Goal: Information Seeking & Learning: Learn about a topic

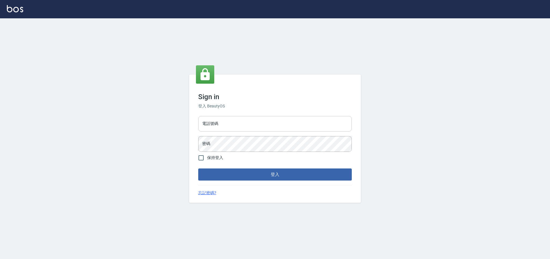
click at [285, 123] on input "電話號碼" at bounding box center [274, 123] width 153 height 15
type input "0981921116"
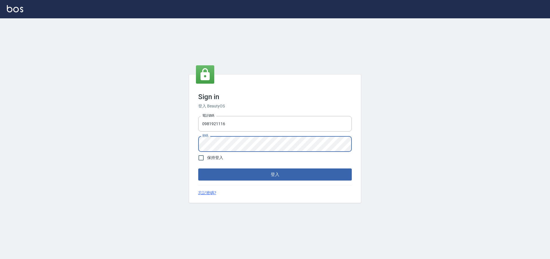
click at [198, 168] on button "登入" at bounding box center [274, 174] width 153 height 12
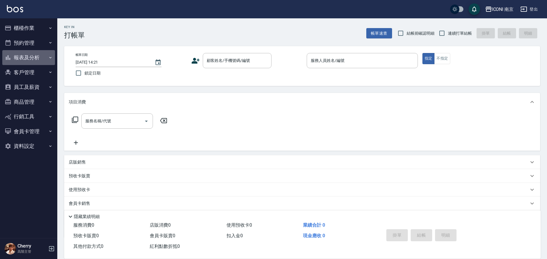
click at [29, 56] on button "報表及分析" at bounding box center [28, 57] width 53 height 15
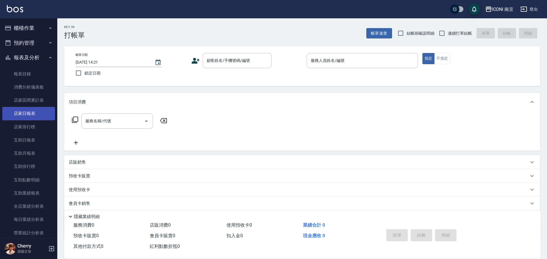
click at [31, 119] on link "店家日報表" at bounding box center [28, 113] width 53 height 13
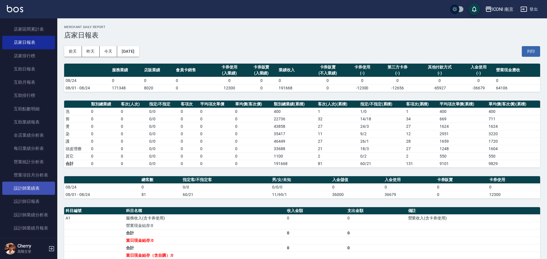
scroll to position [72, 0]
click at [36, 203] on link "設計師日報表" at bounding box center [28, 200] width 53 height 13
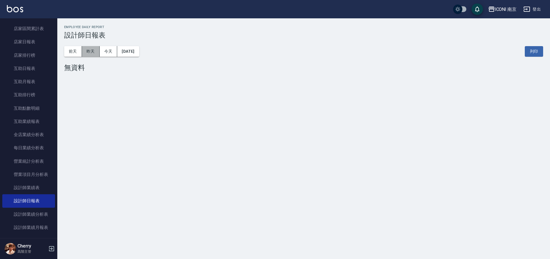
click at [94, 53] on button "昨天" at bounding box center [91, 51] width 18 height 11
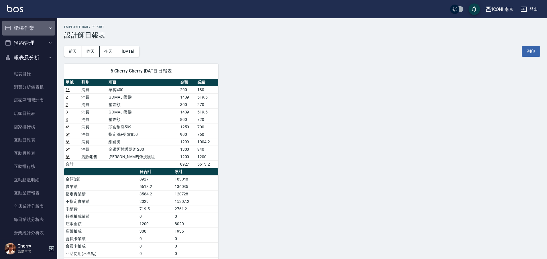
click at [36, 29] on button "櫃檯作業" at bounding box center [28, 28] width 53 height 15
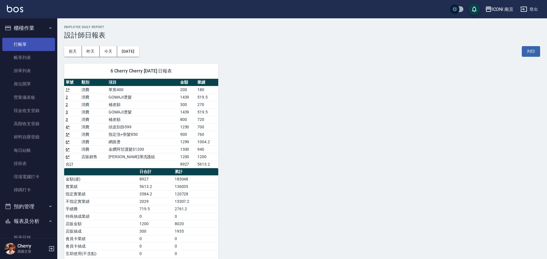
click at [29, 43] on link "打帳單" at bounding box center [28, 44] width 53 height 13
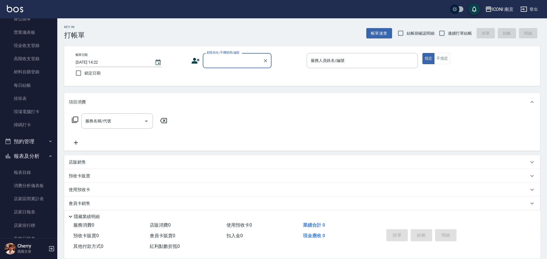
scroll to position [107, 0]
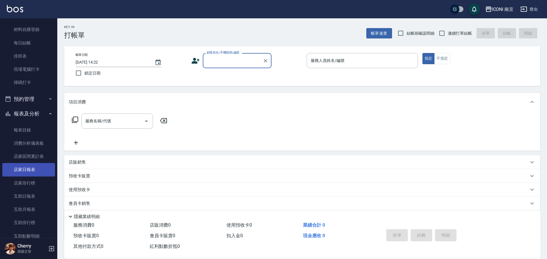
click at [29, 168] on link "店家日報表" at bounding box center [28, 169] width 53 height 13
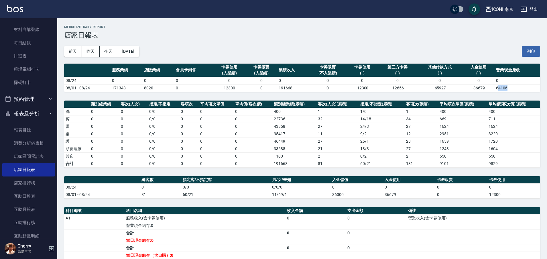
drag, startPoint x: 498, startPoint y: 88, endPoint x: 516, endPoint y: 88, distance: 18.0
click at [516, 88] on td "64106" at bounding box center [517, 87] width 46 height 7
drag, startPoint x: 433, startPoint y: 88, endPoint x: 450, endPoint y: 88, distance: 17.5
click at [450, 88] on td "-65927" at bounding box center [440, 87] width 46 height 7
drag, startPoint x: 506, startPoint y: 87, endPoint x: 533, endPoint y: 86, distance: 27.2
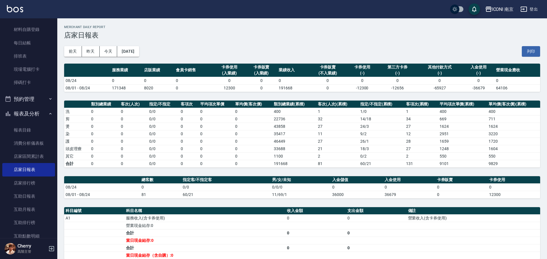
click at [517, 87] on td "64106" at bounding box center [517, 87] width 46 height 7
click at [533, 86] on td "64106" at bounding box center [517, 87] width 46 height 7
drag, startPoint x: 110, startPoint y: 88, endPoint x: 132, endPoint y: 86, distance: 22.4
click at [126, 87] on tr "08/01 - 08/24 171348 8020 0 12300 0 191668 0 -12300 -12656 -65927 -36679 64106" at bounding box center [302, 87] width 476 height 7
click at [262, 85] on td "0" at bounding box center [261, 87] width 32 height 7
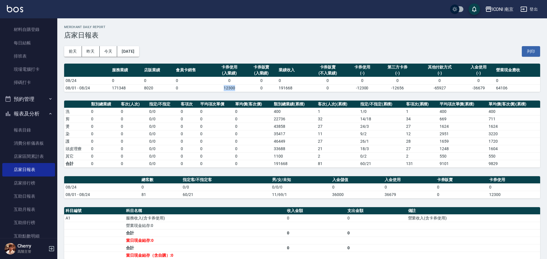
drag, startPoint x: 224, startPoint y: 88, endPoint x: 244, endPoint y: 88, distance: 19.8
click at [244, 88] on td "12300" at bounding box center [229, 87] width 32 height 7
drag, startPoint x: 367, startPoint y: 85, endPoint x: 312, endPoint y: 85, distance: 54.7
click at [366, 85] on td "-12300" at bounding box center [362, 87] width 32 height 7
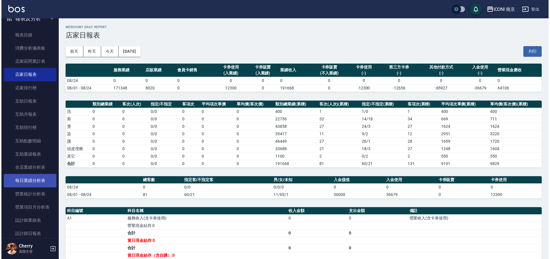
scroll to position [215, 0]
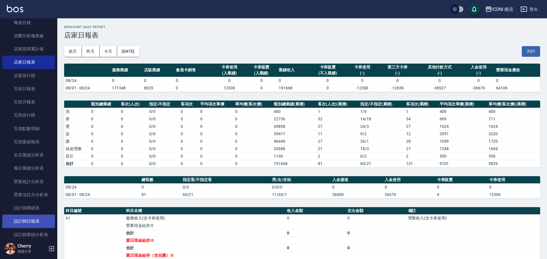
click at [31, 218] on link "設計師日報表" at bounding box center [28, 220] width 53 height 13
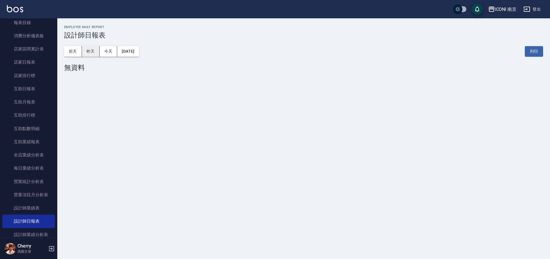
click at [91, 54] on button "昨天" at bounding box center [91, 51] width 18 height 11
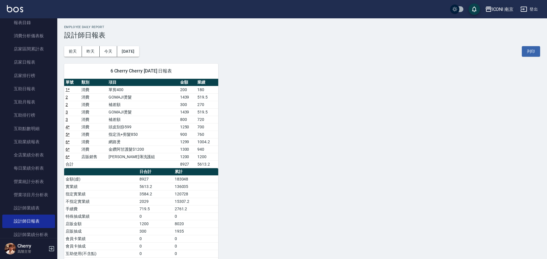
click at [503, 10] on div "ICONI 南京" at bounding box center [503, 9] width 22 height 7
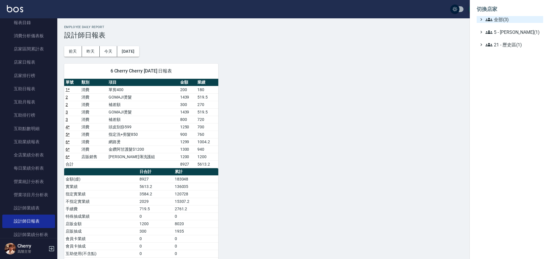
click at [511, 18] on span "全部(3)" at bounding box center [512, 19] width 55 height 7
click at [403, 53] on div at bounding box center [275, 129] width 550 height 259
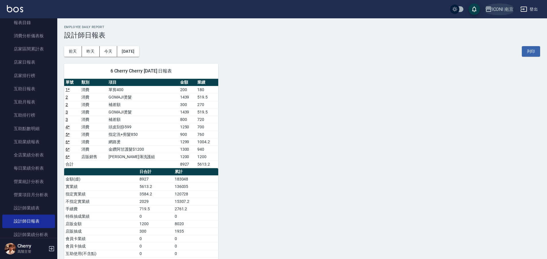
click at [512, 11] on div "ICONI 南京" at bounding box center [503, 9] width 22 height 7
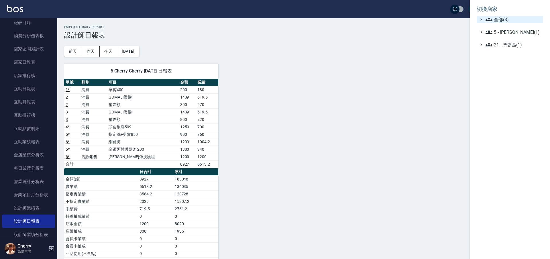
click at [503, 20] on span "全部(3)" at bounding box center [512, 19] width 55 height 7
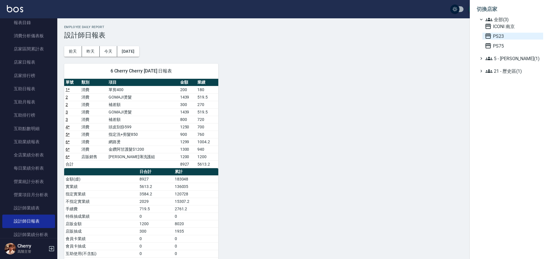
click at [503, 36] on span "PS23" at bounding box center [512, 36] width 56 height 7
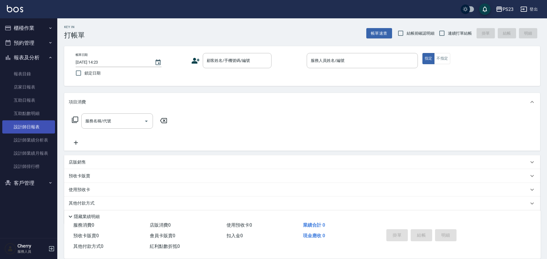
click at [39, 128] on link "設計師日報表" at bounding box center [28, 126] width 53 height 13
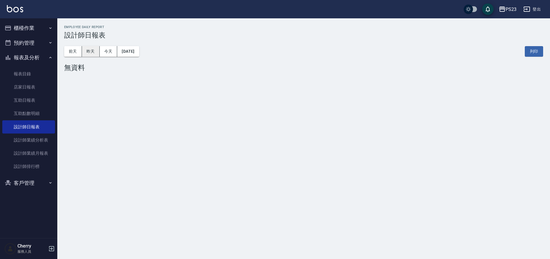
click at [93, 54] on button "昨天" at bounding box center [91, 51] width 18 height 11
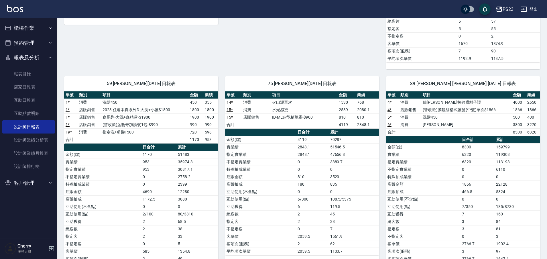
scroll to position [251, 0]
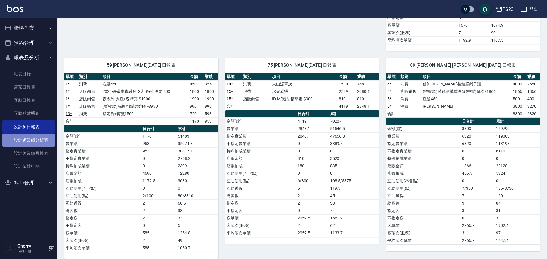
click at [36, 138] on link "設計師業績分析表" at bounding box center [28, 139] width 53 height 13
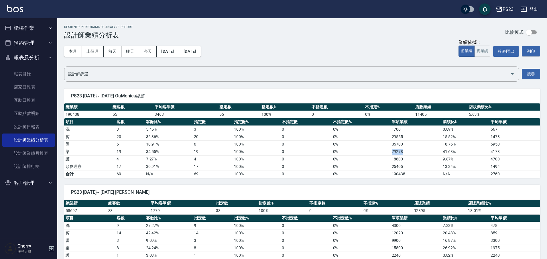
drag, startPoint x: 392, startPoint y: 152, endPoint x: 414, endPoint y: 154, distance: 22.1
click at [414, 154] on td "79278" at bounding box center [415, 151] width 51 height 7
click at [511, 14] on button "PS23" at bounding box center [504, 9] width 22 height 12
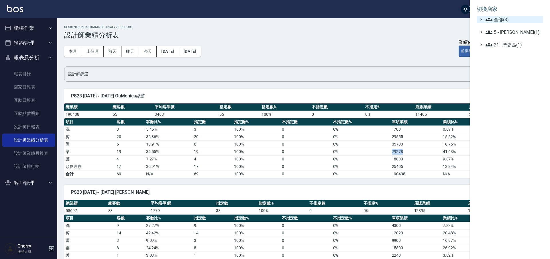
click at [509, 19] on span "全部(3)" at bounding box center [512, 19] width 55 height 7
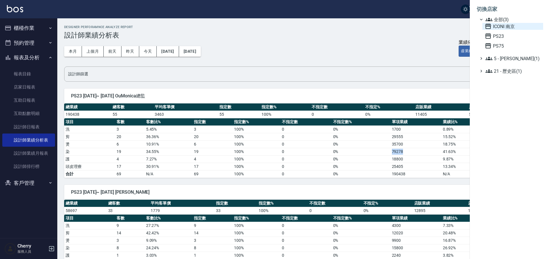
click at [512, 29] on span "ICONI 南京" at bounding box center [512, 26] width 56 height 7
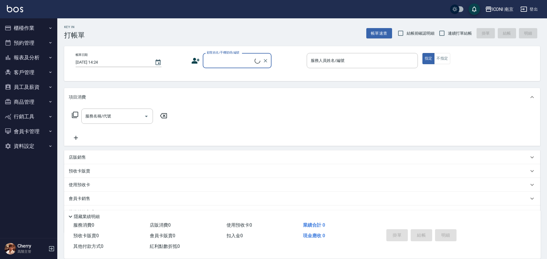
click at [40, 58] on button "報表及分析" at bounding box center [28, 57] width 53 height 15
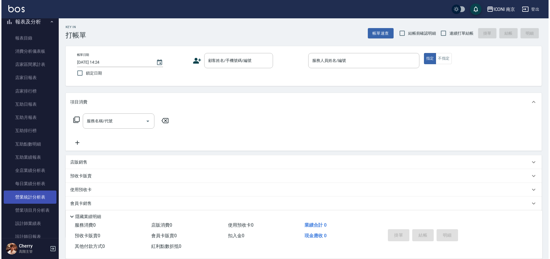
scroll to position [72, 0]
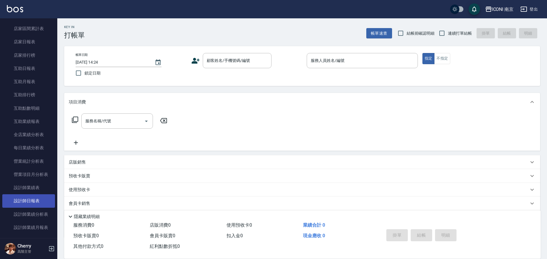
click at [34, 203] on link "設計師日報表" at bounding box center [28, 200] width 53 height 13
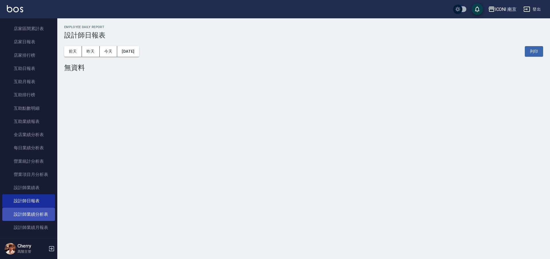
click at [34, 211] on link "設計師業績分析表" at bounding box center [28, 214] width 53 height 13
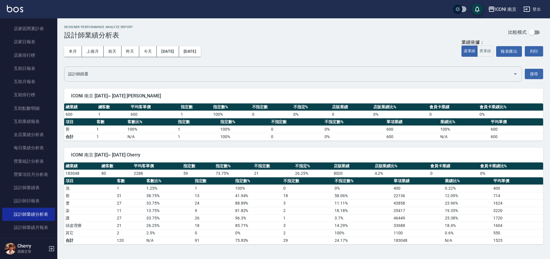
click at [246, 79] on div "設計師篩選" at bounding box center [293, 73] width 458 height 15
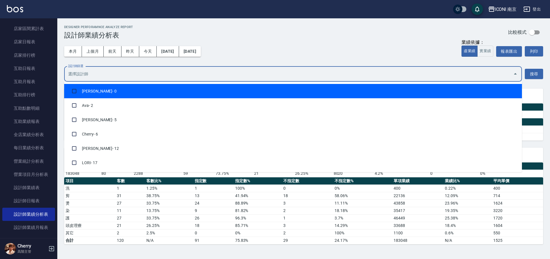
click at [244, 46] on div "本月 上個月 [DATE] [DATE] [DATE] [DATE] [DATE] 業績依據： 虛業績 實業績 報表匯出 列印" at bounding box center [303, 51] width 479 height 24
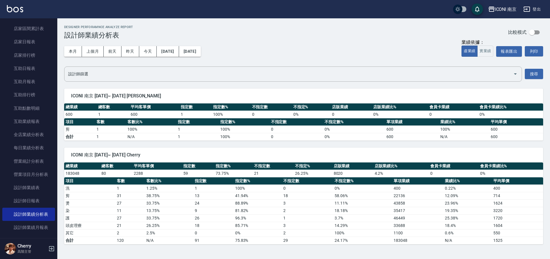
click at [123, 145] on div "ICONI 南京 [DATE]~ [DATE] Cherry 總業績 總客數 平均客單價 指定數 指定數% 不指定數 不指定% 店販業績 店販業績比% 會員卡…" at bounding box center [300, 193] width 486 height 104
drag, startPoint x: 194, startPoint y: 218, endPoint x: 202, endPoint y: 217, distance: 8.1
click at [202, 217] on td "26" at bounding box center [213, 217] width 40 height 7
click at [96, 54] on button "上個月" at bounding box center [93, 51] width 22 height 11
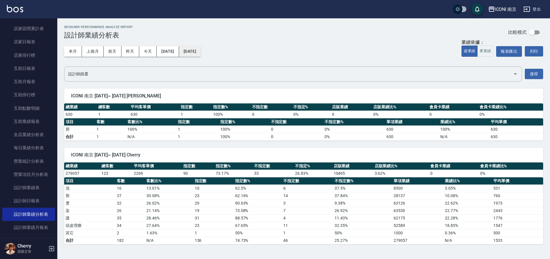
click at [201, 53] on button "[DATE]" at bounding box center [190, 51] width 22 height 11
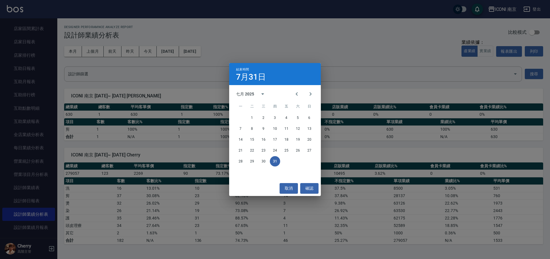
click at [291, 101] on span "五" at bounding box center [286, 106] width 10 height 11
click at [300, 93] on button "Previous month" at bounding box center [297, 94] width 14 height 14
click at [309, 94] on icon "Next month" at bounding box center [310, 93] width 7 height 7
click at [274, 151] on button "24" at bounding box center [275, 150] width 10 height 10
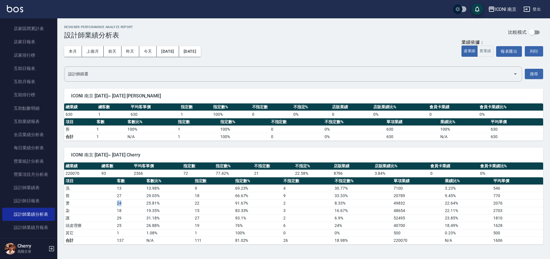
drag, startPoint x: 117, startPoint y: 203, endPoint x: 125, endPoint y: 203, distance: 8.6
click at [125, 203] on td "24" at bounding box center [129, 202] width 29 height 7
click at [534, 29] on input "checkbox" at bounding box center [531, 32] width 33 height 11
checkbox input "true"
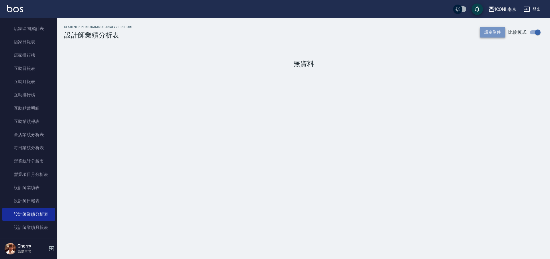
click at [495, 35] on button "設定條件" at bounding box center [493, 32] width 26 height 11
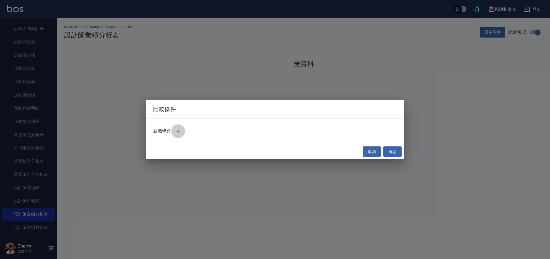
click at [175, 131] on icon "button" at bounding box center [178, 131] width 7 height 7
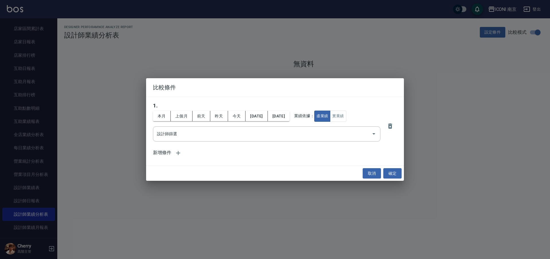
click at [181, 121] on div "本月 上個月 [DATE] [DATE] [DATE] [DATE] [DATE] 業績依據： 虛業績 實業績" at bounding box center [266, 116] width 227 height 11
click at [182, 119] on button "上個月" at bounding box center [182, 116] width 22 height 11
click at [289, 118] on button "[DATE]" at bounding box center [279, 116] width 22 height 11
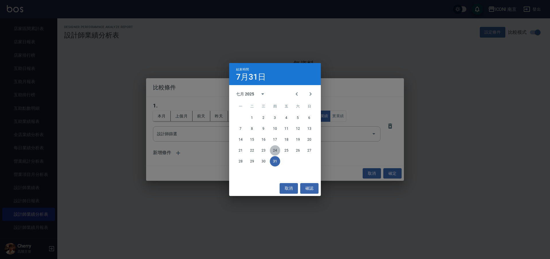
click at [272, 151] on button "24" at bounding box center [275, 150] width 10 height 10
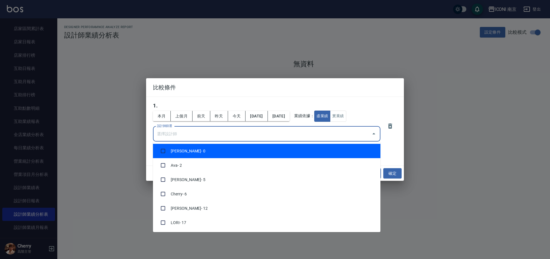
click at [166, 134] on input "設計師篩選" at bounding box center [262, 134] width 214 height 10
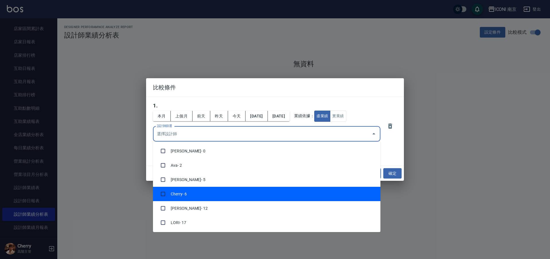
click at [165, 199] on li "Cherry - 6" at bounding box center [266, 194] width 227 height 14
checkbox input "true"
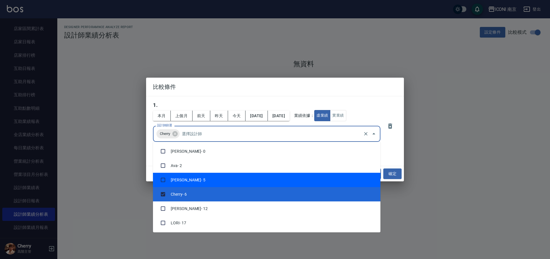
drag, startPoint x: 403, startPoint y: 158, endPoint x: 397, endPoint y: 155, distance: 6.5
click at [402, 158] on div "1 . 本月 上個月 [DATE] [DATE] [DATE] [DATE] [DATE] 業績依據： 虛業績 實業績 設計師篩選 Cherry 設計師篩選 …" at bounding box center [275, 131] width 258 height 70
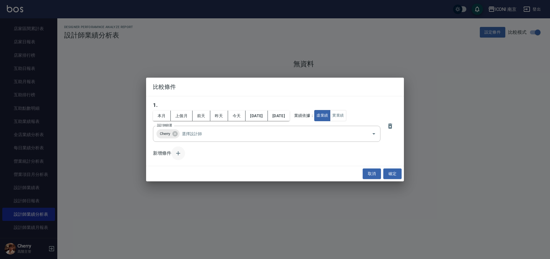
drag, startPoint x: 172, startPoint y: 158, endPoint x: 176, endPoint y: 153, distance: 6.8
click at [172, 158] on div "新增條件" at bounding box center [275, 153] width 244 height 14
click at [179, 151] on icon "button" at bounding box center [178, 153] width 7 height 7
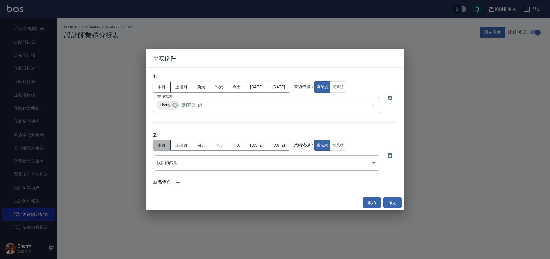
click at [167, 92] on button "本月" at bounding box center [162, 87] width 18 height 11
click at [271, 165] on input "設計師篩選" at bounding box center [262, 163] width 214 height 10
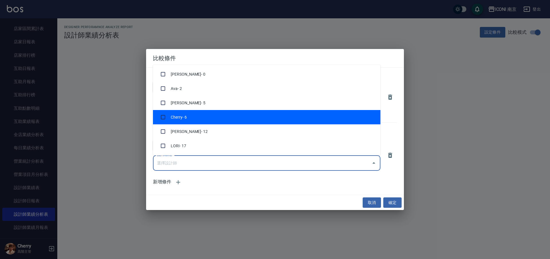
click at [179, 119] on li "Cherry - 6" at bounding box center [266, 117] width 227 height 14
checkbox input "true"
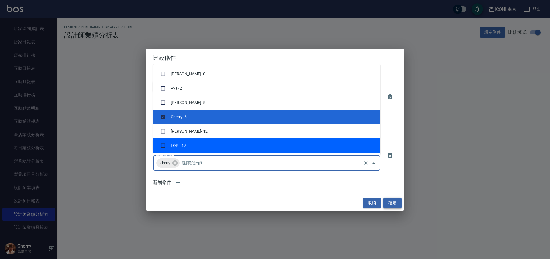
click at [391, 200] on button "確定" at bounding box center [392, 203] width 18 height 11
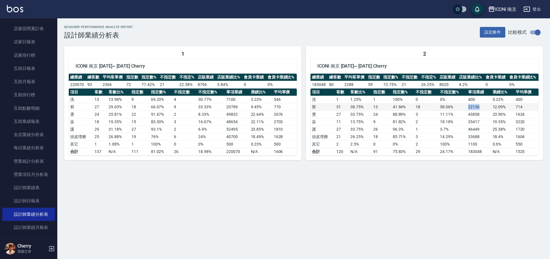
drag, startPoint x: 468, startPoint y: 108, endPoint x: 480, endPoint y: 108, distance: 11.7
click at [480, 108] on td "22136" at bounding box center [478, 106] width 24 height 7
click at [492, 27] on button "設定條件" at bounding box center [493, 32] width 26 height 11
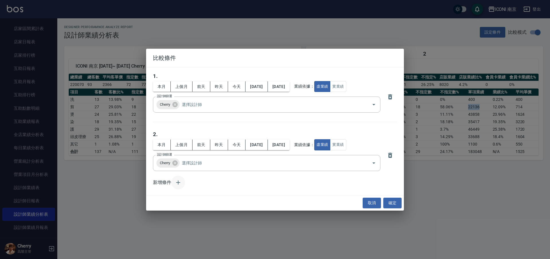
click at [172, 182] on button "button" at bounding box center [178, 183] width 14 height 14
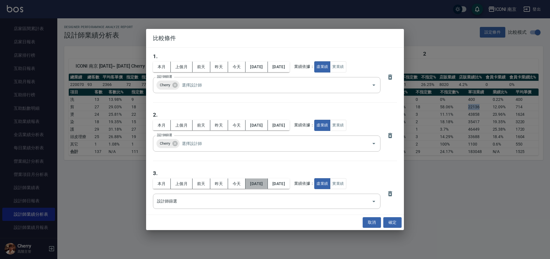
click at [259, 72] on button "[DATE]" at bounding box center [256, 67] width 22 height 11
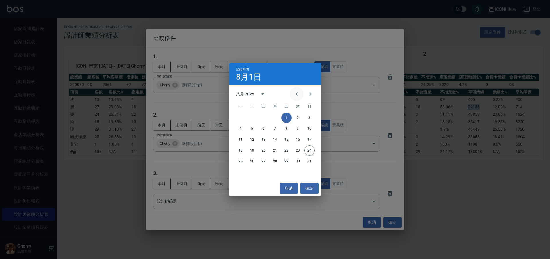
click at [294, 92] on icon "Previous month" at bounding box center [296, 93] width 7 height 7
click at [294, 95] on icon "Previous month" at bounding box center [296, 93] width 7 height 7
click at [308, 119] on button "1" at bounding box center [309, 118] width 10 height 10
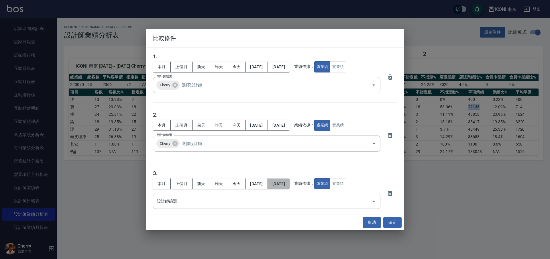
click at [289, 72] on button "[DATE]" at bounding box center [279, 67] width 22 height 11
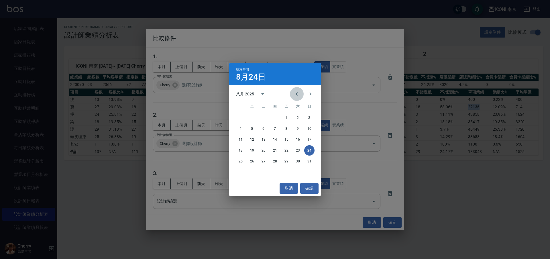
click at [299, 91] on icon "Previous month" at bounding box center [296, 93] width 7 height 7
click at [297, 101] on span "六" at bounding box center [298, 106] width 10 height 11
click at [297, 95] on icon "Previous month" at bounding box center [296, 93] width 2 height 3
click at [251, 161] on button "24" at bounding box center [252, 161] width 10 height 10
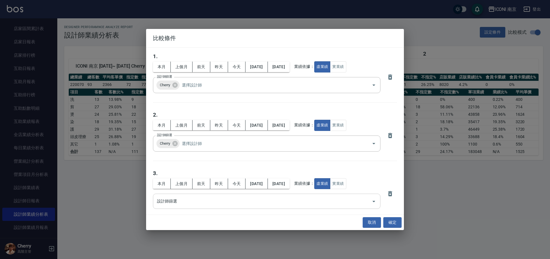
click at [353, 198] on input "設計師篩選" at bounding box center [262, 201] width 214 height 10
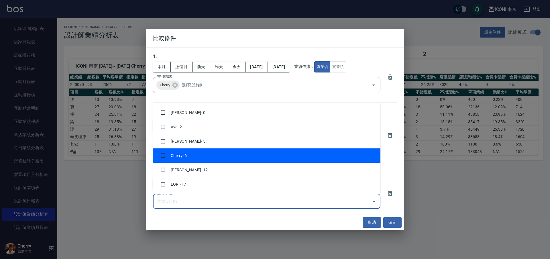
click at [197, 155] on li "Cherry - 6" at bounding box center [266, 155] width 227 height 14
checkbox input "true"
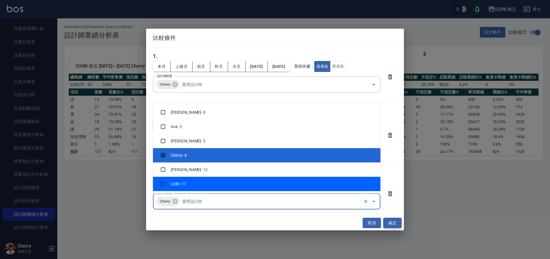
click at [387, 220] on button "確定" at bounding box center [392, 223] width 18 height 11
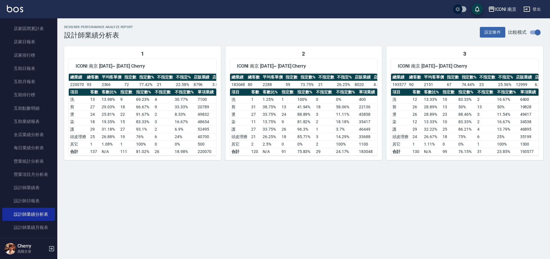
drag, startPoint x: 438, startPoint y: 160, endPoint x: 445, endPoint y: 161, distance: 7.1
click at [445, 160] on div "3 ICONI 南京 [DATE]~ [DATE] Cherry 總業績 總客數 平均客單價 指定數 指定數% 不指定數 不指定% 店販業績 店販業績比% 會…" at bounding box center [464, 103] width 157 height 114
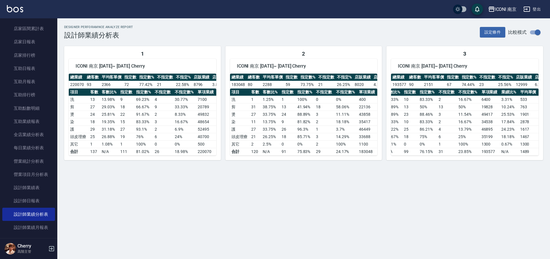
scroll to position [0, 39]
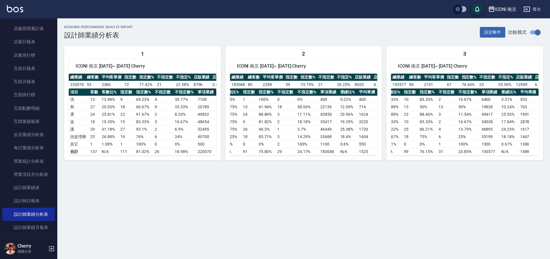
drag, startPoint x: 367, startPoint y: 160, endPoint x: 296, endPoint y: 162, distance: 70.8
click at [296, 160] on div "2 ICONI 南京 [DATE]~ [DATE] Cherry 總業績 總客數 平均客單價 指定數 指定數% 不指定數 不指定% 店販業績 店販業績比% 會…" at bounding box center [303, 103] width 157 height 114
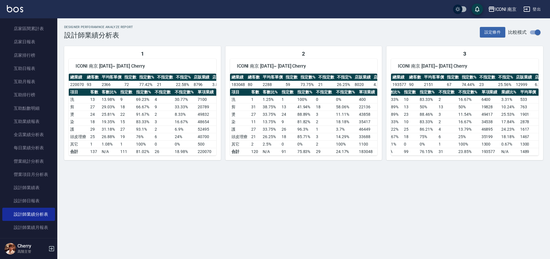
scroll to position [0, 0]
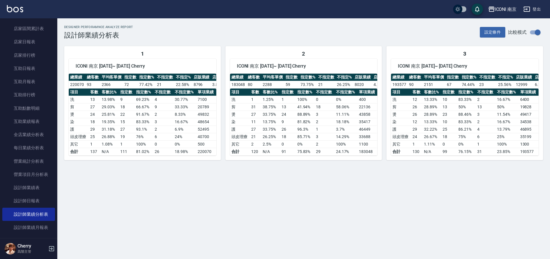
click at [386, 173] on div "ICONI 南京 [DATE] - [DATE] 設計師業績分析表 列印時間： [DATE][PHONE_NUMBER]:26 Designer Perfor…" at bounding box center [275, 129] width 550 height 259
